Goal: Task Accomplishment & Management: Manage account settings

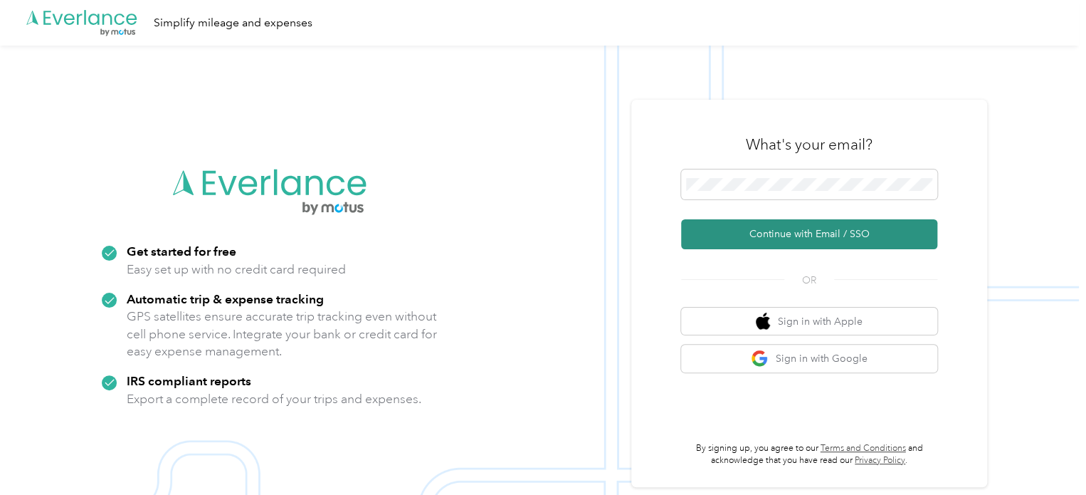
click at [810, 231] on button "Continue with Email / SSO" at bounding box center [809, 234] width 256 height 30
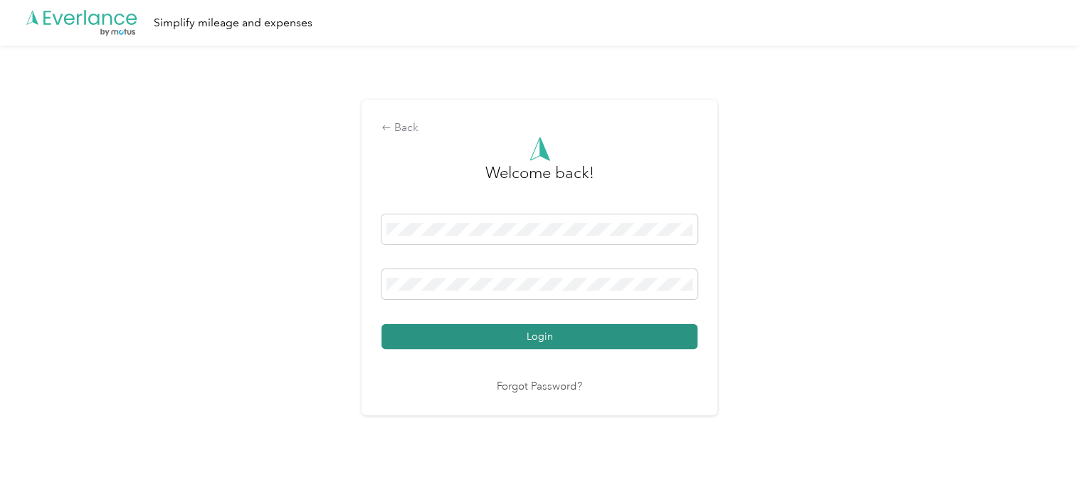
click at [532, 347] on button "Login" at bounding box center [540, 336] width 316 height 25
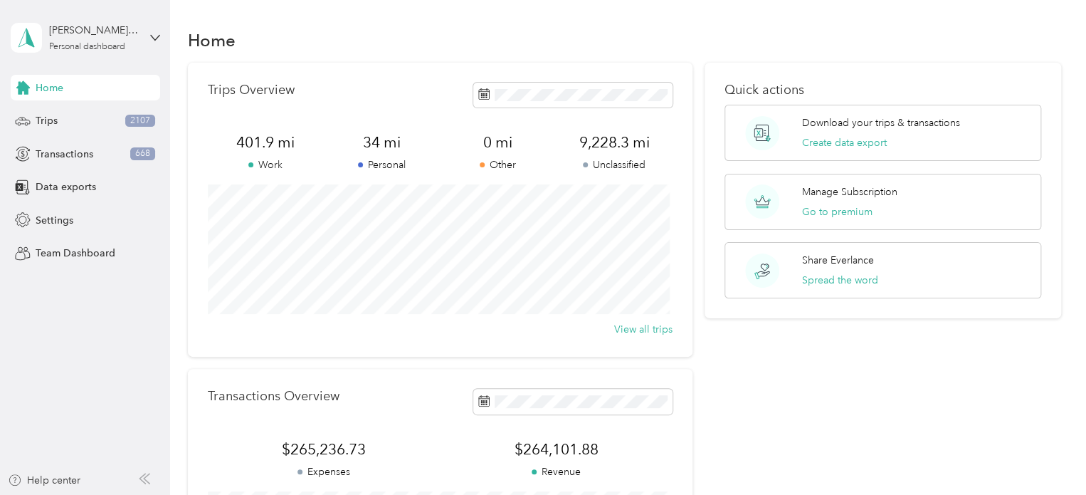
click at [873, 382] on div "Quick actions Download your trips & transactions Create data export Manage Subs…" at bounding box center [883, 348] width 357 height 571
click at [782, 379] on div "Quick actions Download your trips & transactions Create data export Manage Subs…" at bounding box center [883, 348] width 357 height 571
click at [641, 327] on button "View all trips" at bounding box center [643, 329] width 58 height 15
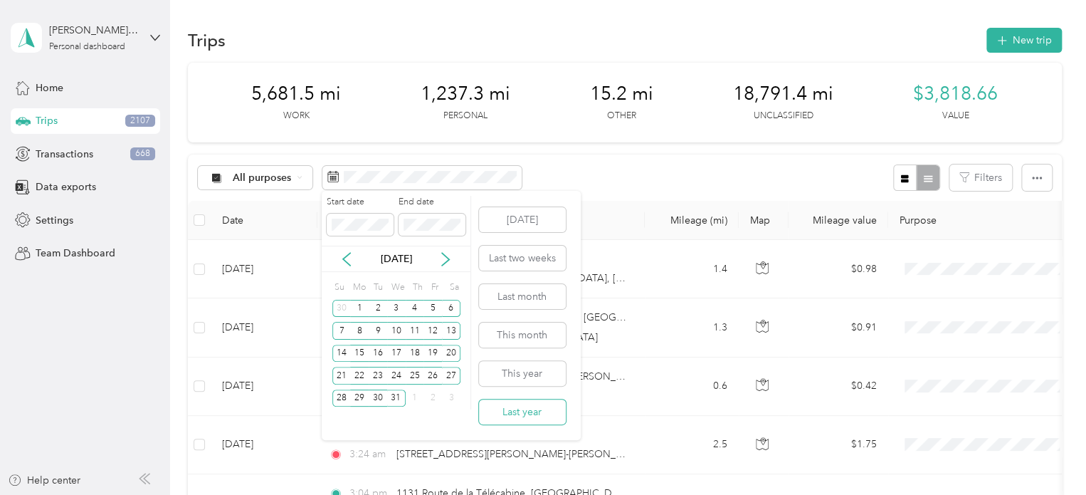
click at [509, 411] on button "Last year" at bounding box center [522, 411] width 87 height 25
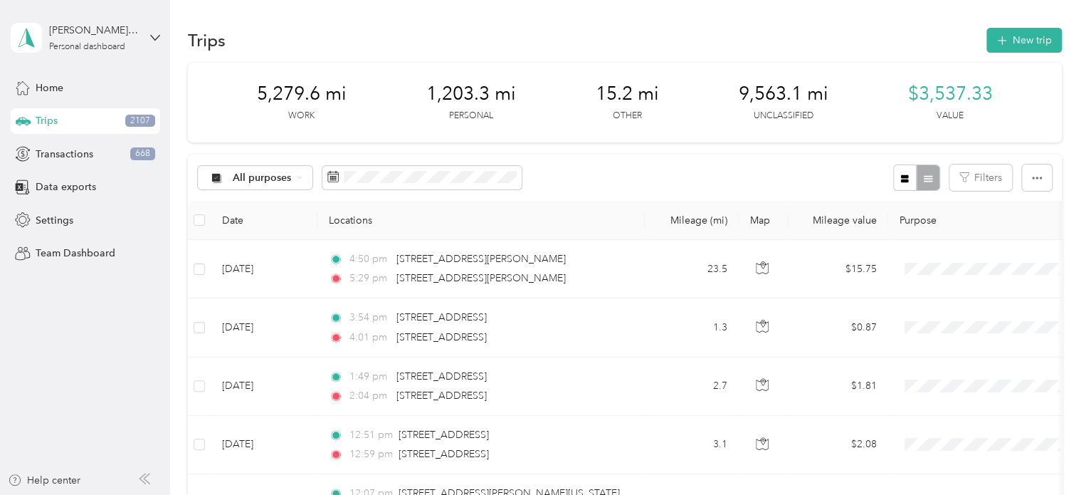
click at [352, 220] on th "Locations" at bounding box center [480, 220] width 327 height 39
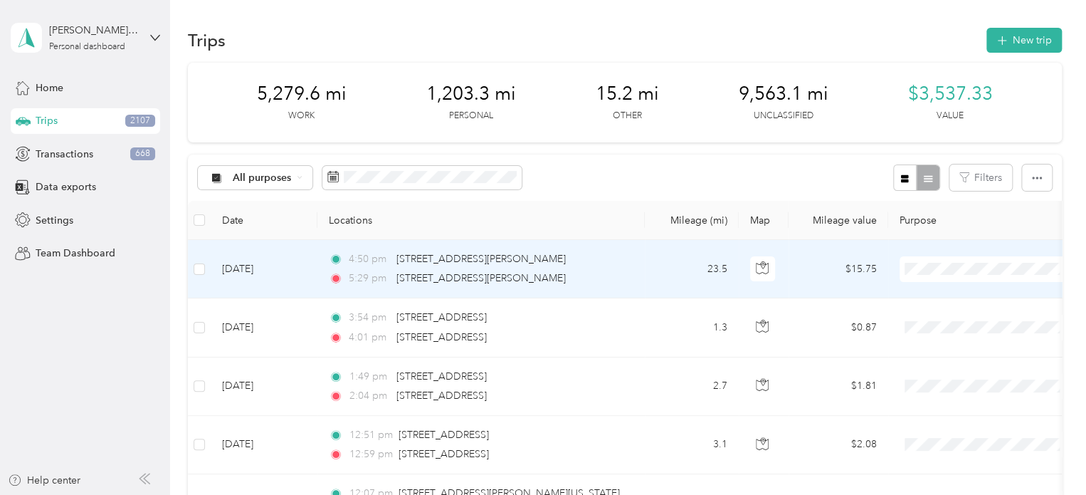
click at [968, 275] on span at bounding box center [988, 269] width 177 height 26
click at [952, 320] on li "Personal" at bounding box center [988, 315] width 177 height 25
click at [964, 319] on span "Personal" at bounding box center [992, 314] width 115 height 15
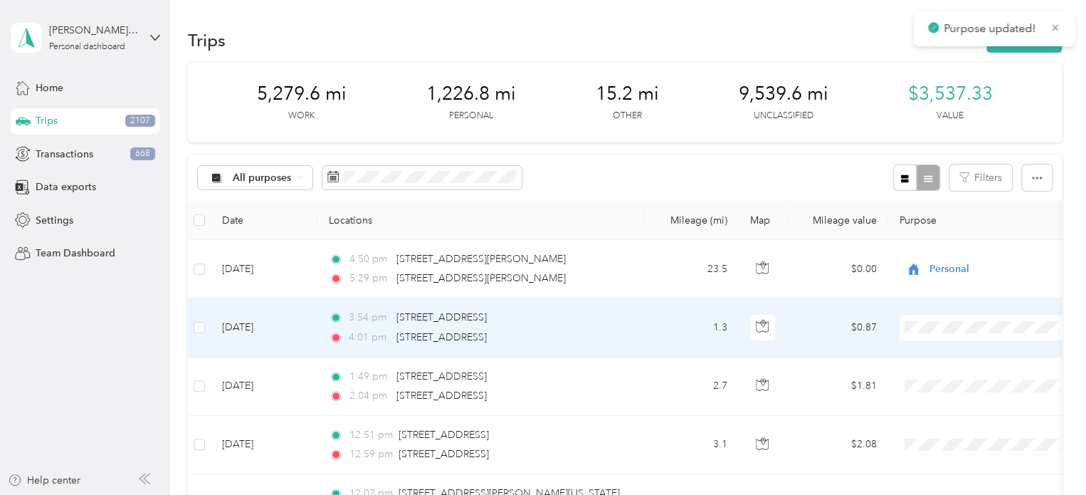
click at [977, 150] on span "Personal" at bounding box center [1001, 144] width 132 height 15
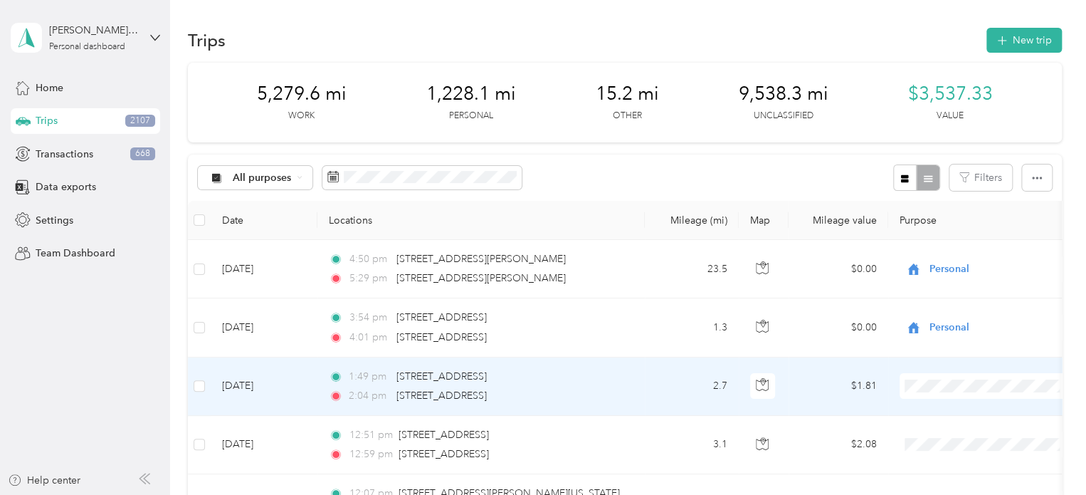
click at [964, 207] on span "Personal" at bounding box center [1001, 201] width 132 height 15
click at [927, 182] on div at bounding box center [916, 177] width 46 height 26
click at [1032, 179] on icon "button" at bounding box center [1037, 178] width 10 height 10
click at [994, 177] on button "Filters" at bounding box center [980, 177] width 63 height 26
click at [931, 282] on span "OneLife Fitness" at bounding box center [920, 279] width 69 height 12
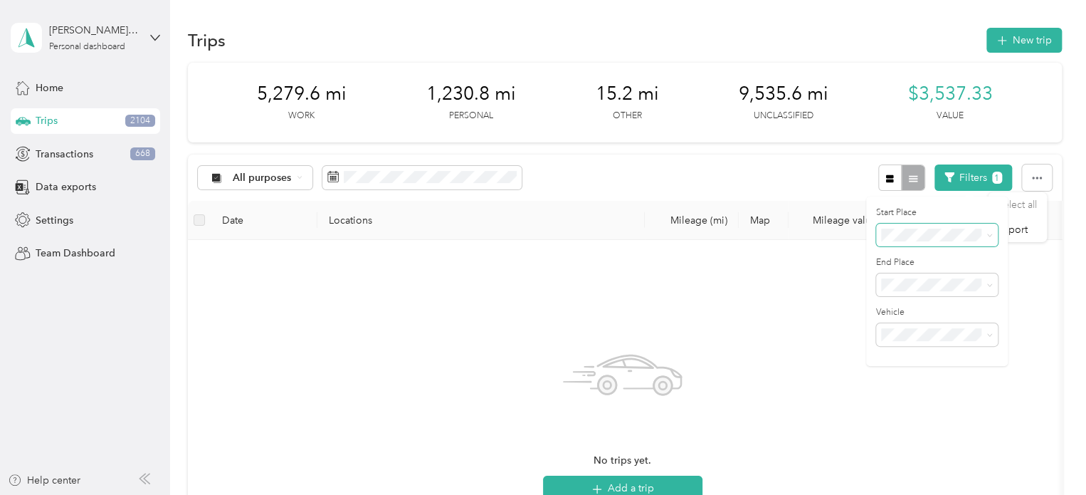
click at [987, 235] on icon at bounding box center [990, 235] width 6 height 6
click at [938, 310] on div "Milton HS" at bounding box center [937, 310] width 102 height 15
click at [908, 173] on div at bounding box center [901, 177] width 46 height 26
click at [885, 178] on icon "button" at bounding box center [890, 179] width 10 height 10
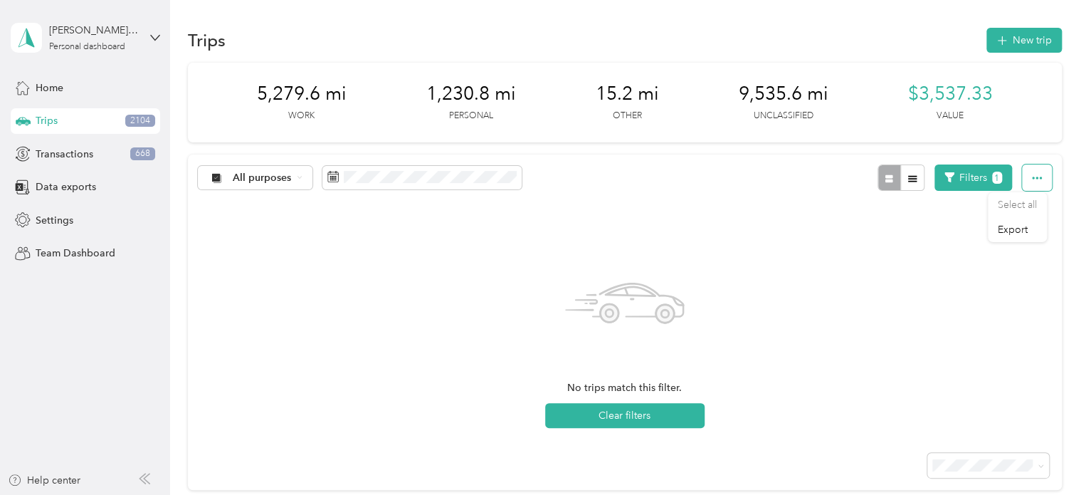
click at [1041, 177] on button "button" at bounding box center [1037, 177] width 30 height 26
click at [764, 210] on div "No trips match this filter. Clear filters" at bounding box center [625, 318] width 874 height 234
click at [44, 120] on span "Trips" at bounding box center [47, 120] width 22 height 15
click at [50, 155] on span "Transactions" at bounding box center [65, 154] width 58 height 15
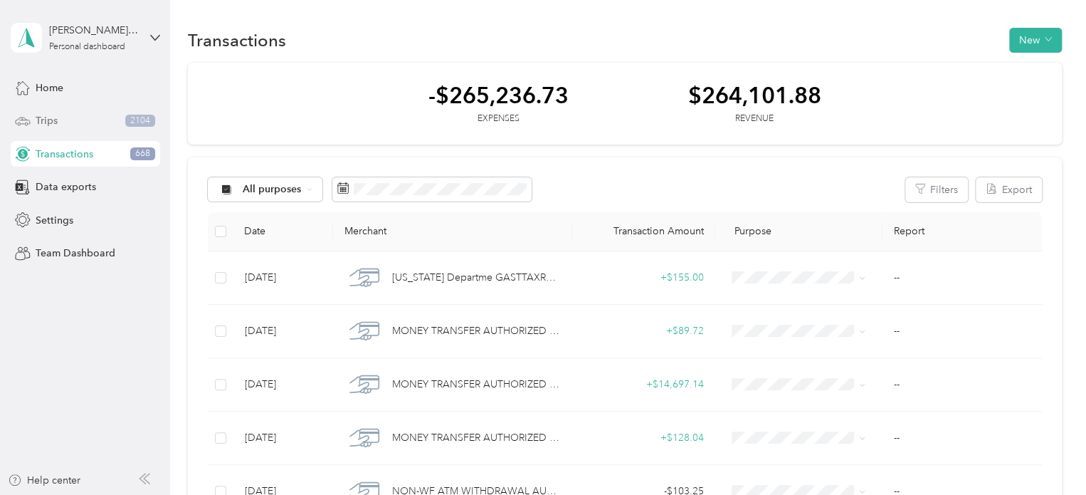
click at [44, 116] on span "Trips" at bounding box center [47, 120] width 22 height 15
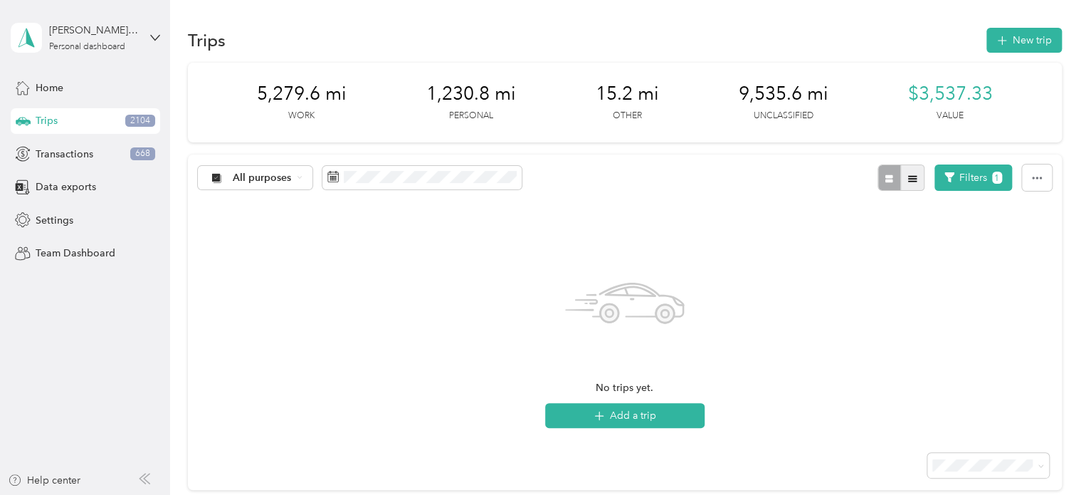
click at [908, 182] on icon "button" at bounding box center [913, 179] width 10 height 10
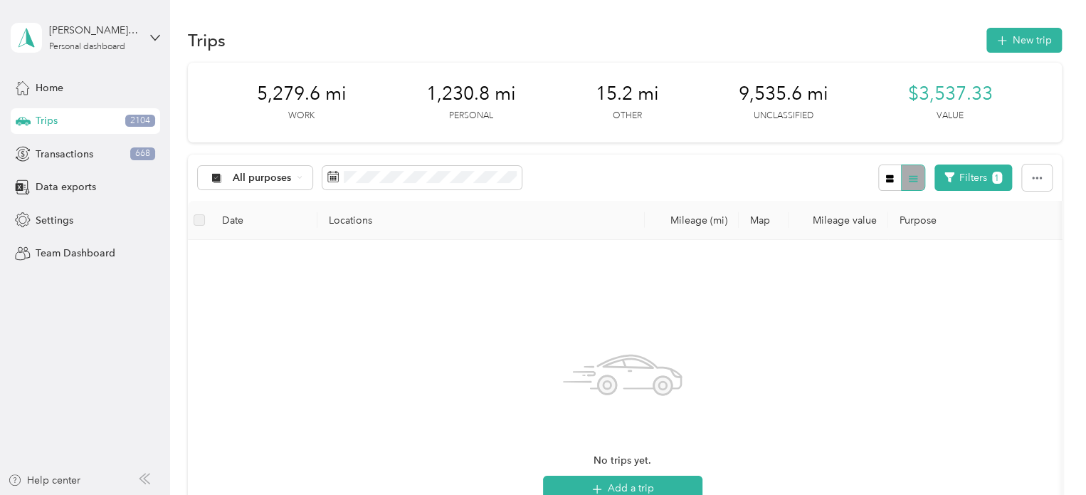
click at [904, 182] on div at bounding box center [901, 177] width 46 height 26
click at [973, 178] on button "Filters 1" at bounding box center [974, 177] width 78 height 26
click at [991, 236] on icon at bounding box center [990, 235] width 6 height 6
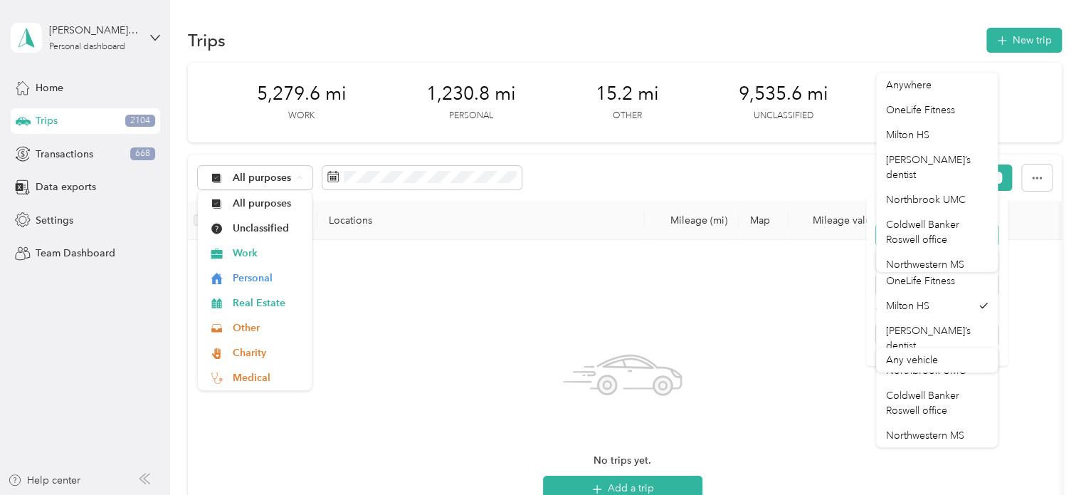
scroll to position [3, 0]
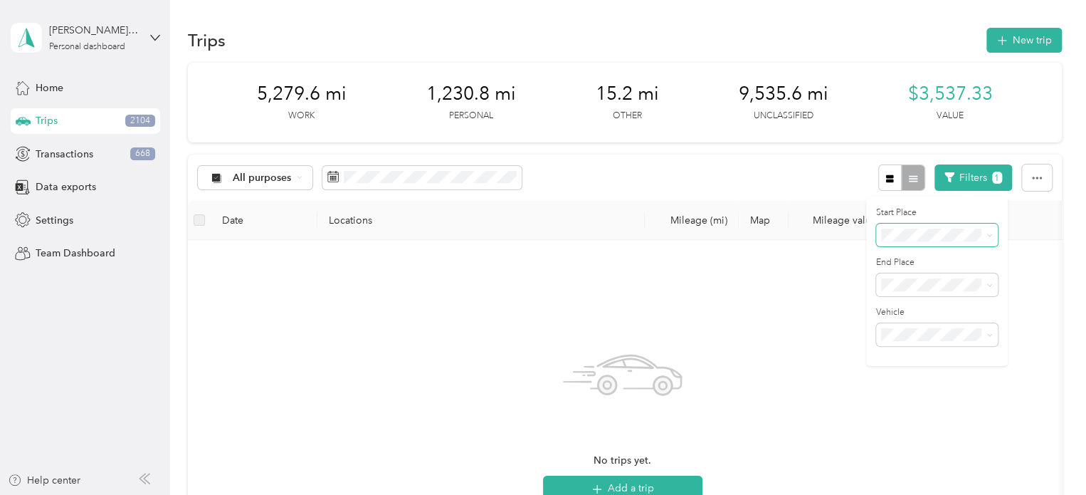
click at [921, 80] on span "Anywhere" at bounding box center [909, 85] width 46 height 12
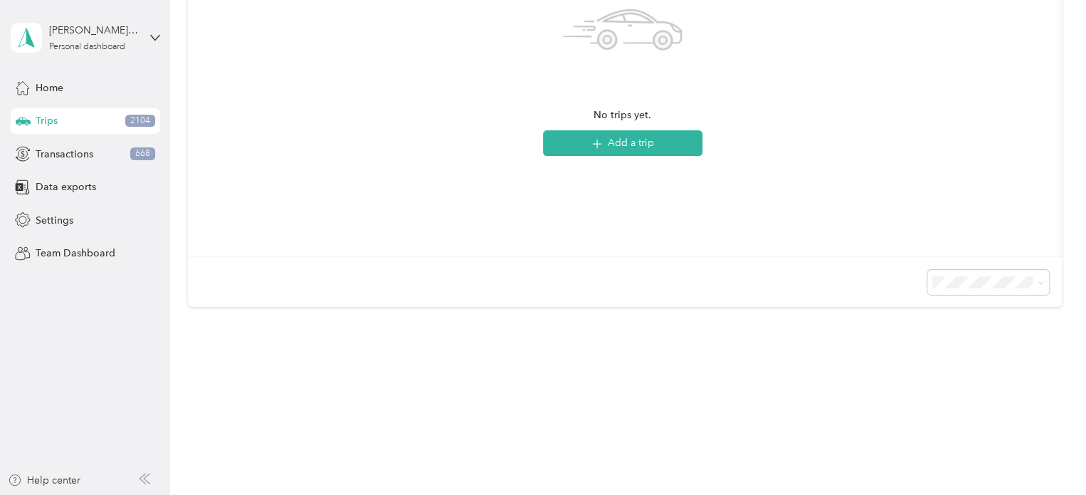
scroll to position [364, 0]
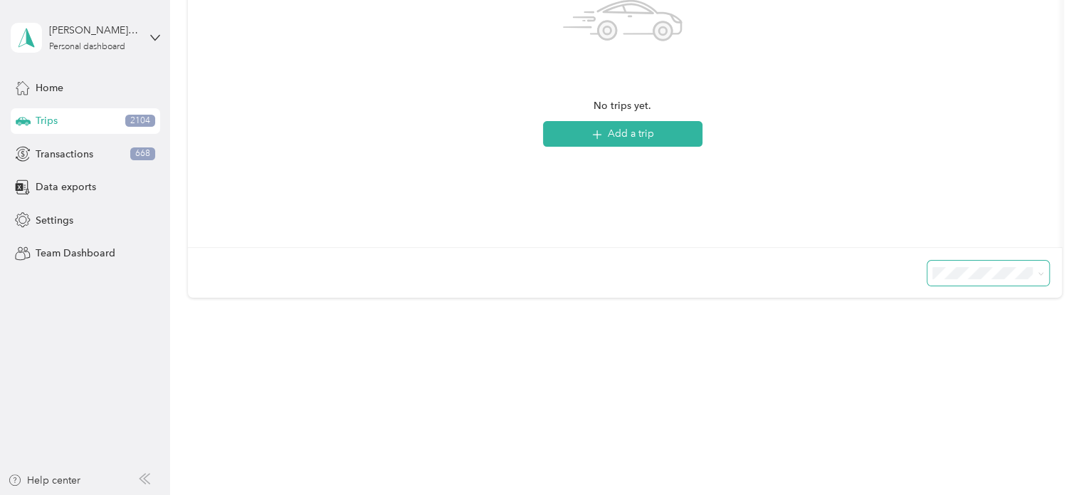
click at [1038, 273] on icon at bounding box center [1041, 273] width 6 height 6
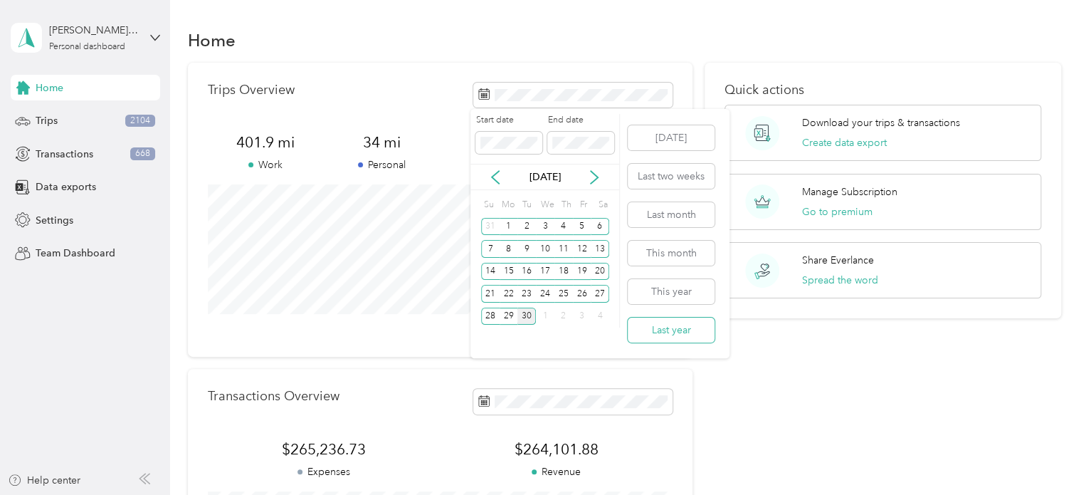
click at [652, 321] on button "Last year" at bounding box center [671, 329] width 87 height 25
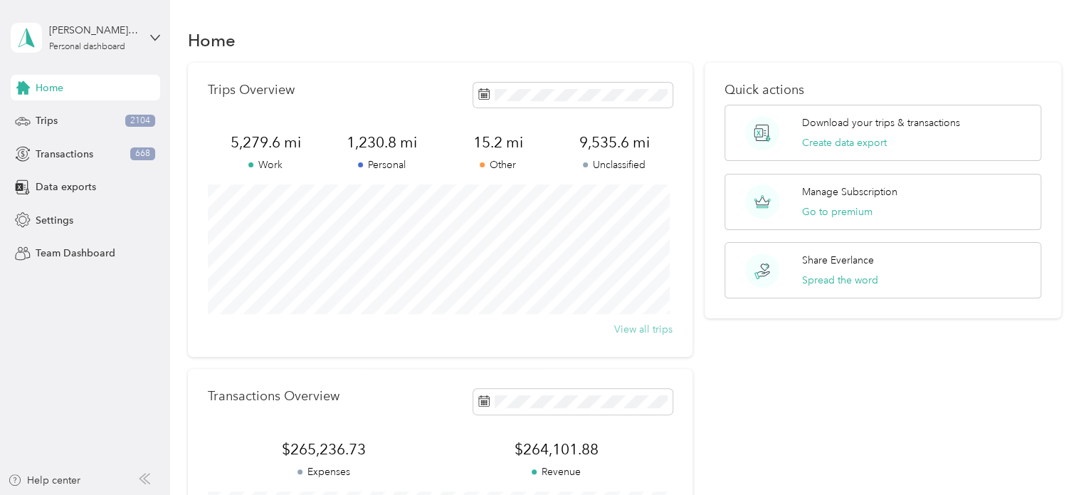
click at [642, 331] on button "View all trips" at bounding box center [643, 329] width 58 height 15
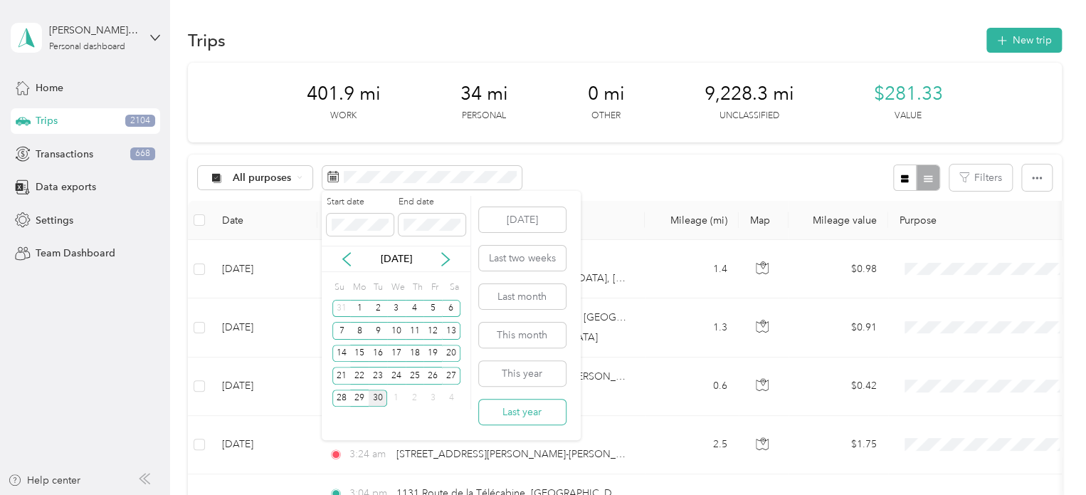
click at [507, 415] on button "Last year" at bounding box center [522, 411] width 87 height 25
